Goal: Find specific page/section: Find specific page/section

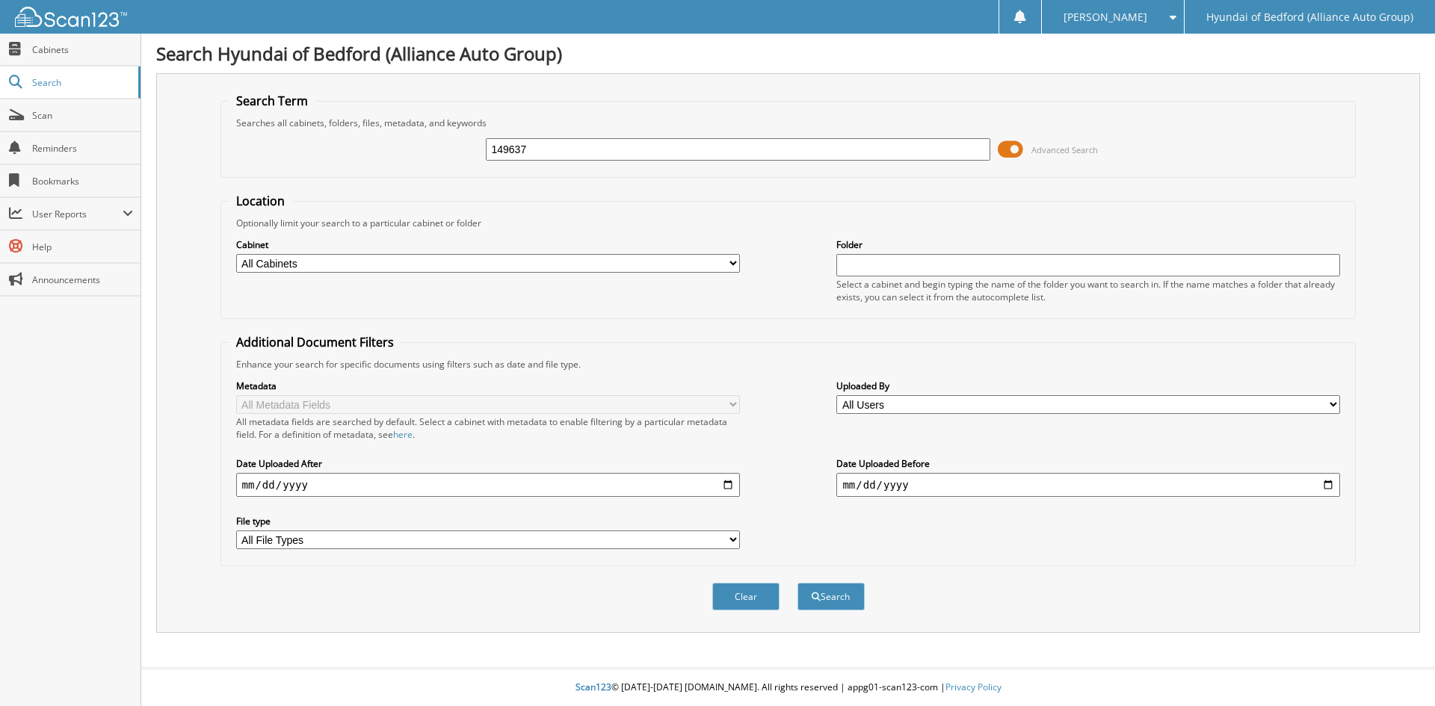
type input "149637"
click at [798, 583] on button "Search" at bounding box center [831, 597] width 67 height 28
type input "142554"
click at [830, 612] on div "Search" at bounding box center [831, 597] width 70 height 31
click at [827, 602] on button "Search" at bounding box center [831, 597] width 67 height 28
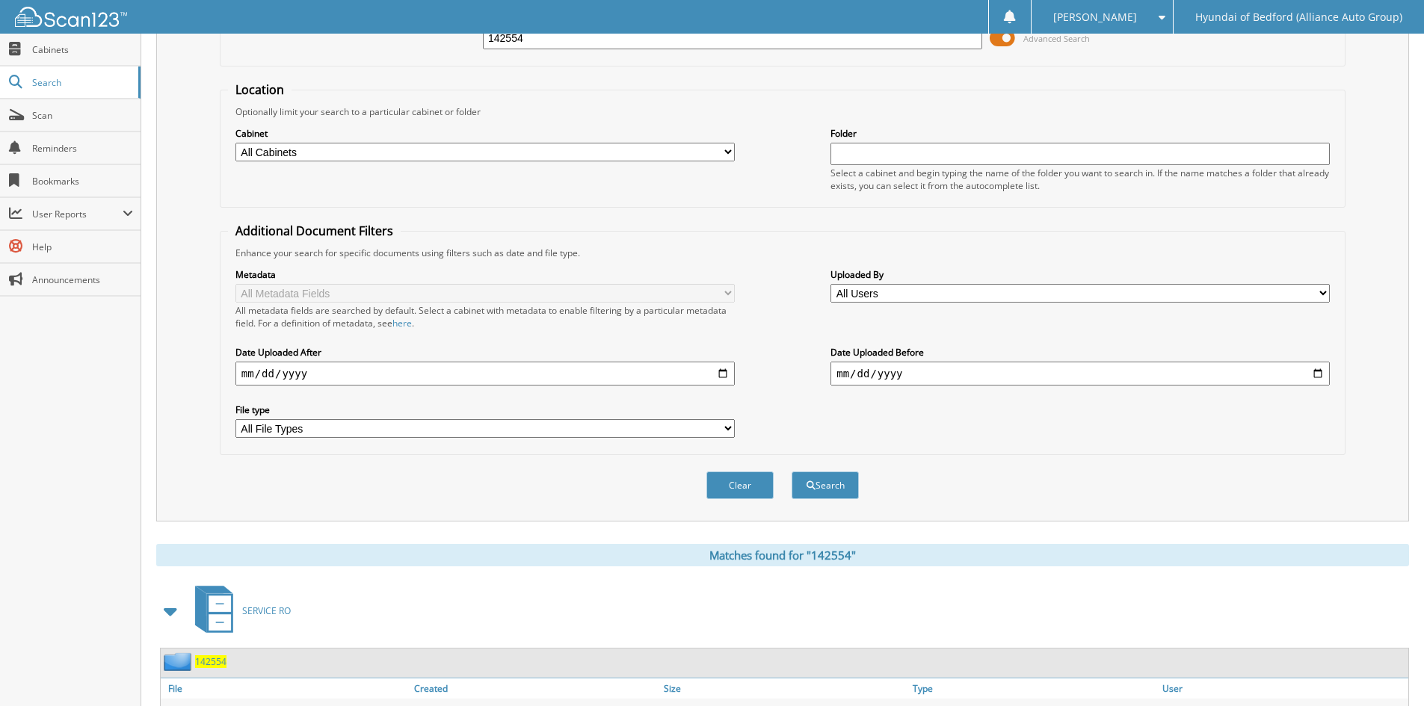
scroll to position [188, 0]
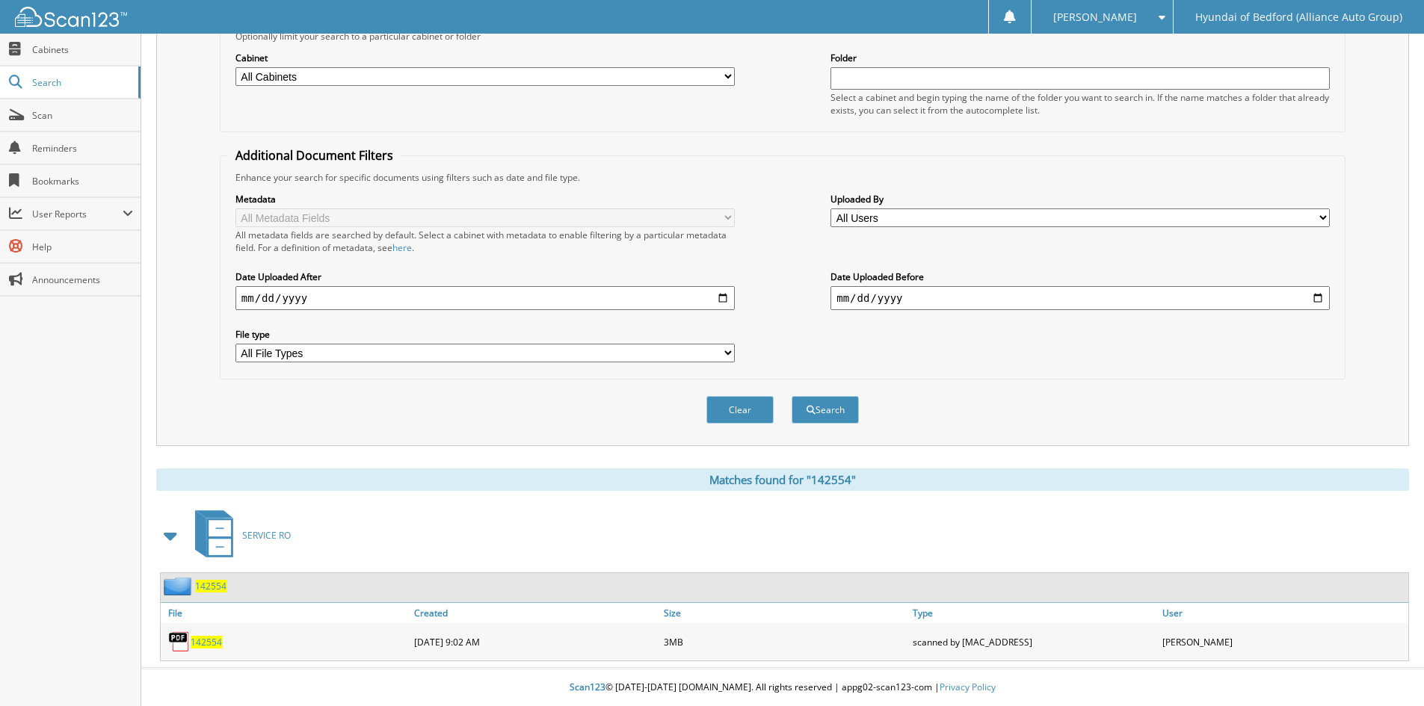
click at [215, 641] on span "142554" at bounding box center [206, 642] width 31 height 13
click at [1193, 48] on div "Cabinet All Cabinets PARTS SERVICE RO Needs Filing Folder" at bounding box center [782, 83] width 1109 height 81
